Goal: Navigation & Orientation: Find specific page/section

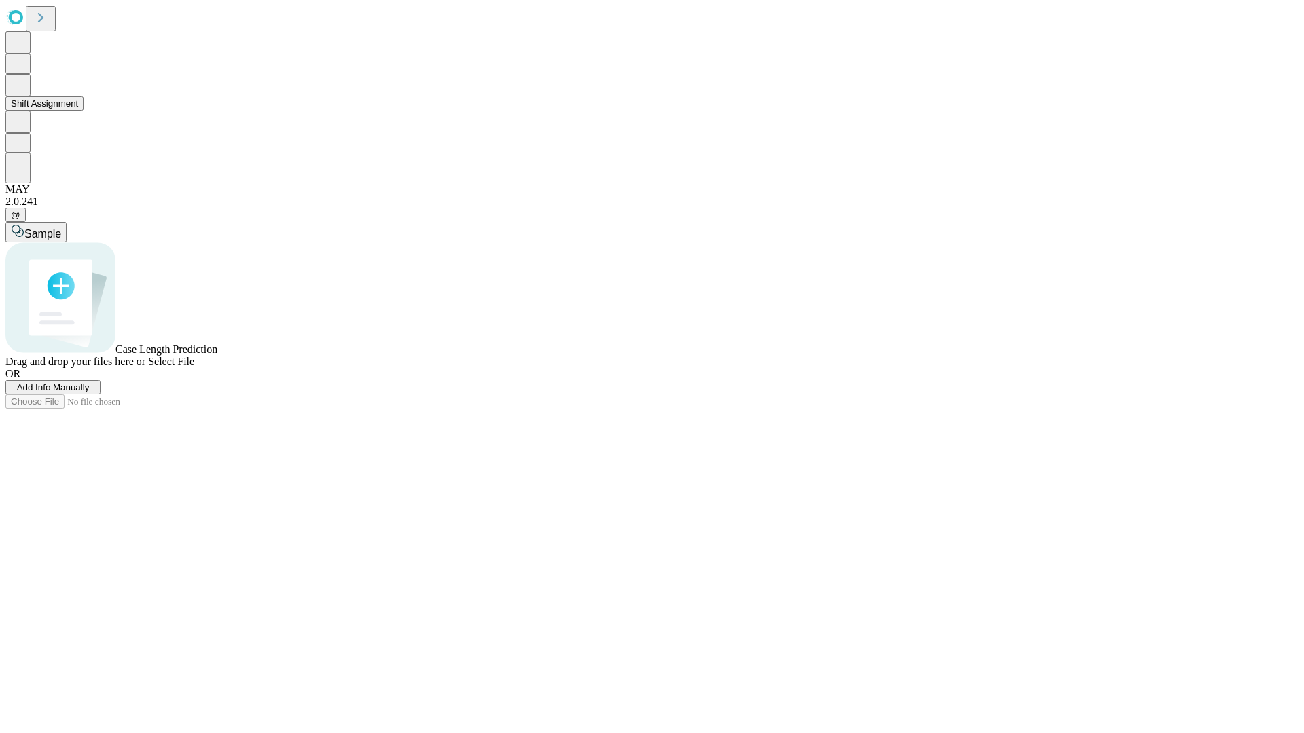
click at [84, 111] on button "Shift Assignment" at bounding box center [44, 103] width 78 height 14
